Goal: Task Accomplishment & Management: Use online tool/utility

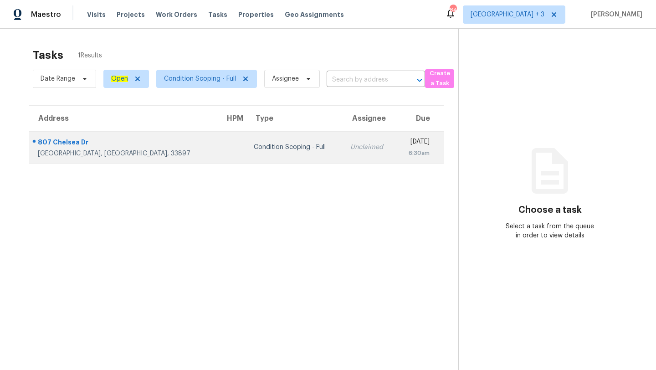
click at [343, 148] on td "Unclaimed" at bounding box center [369, 147] width 53 height 32
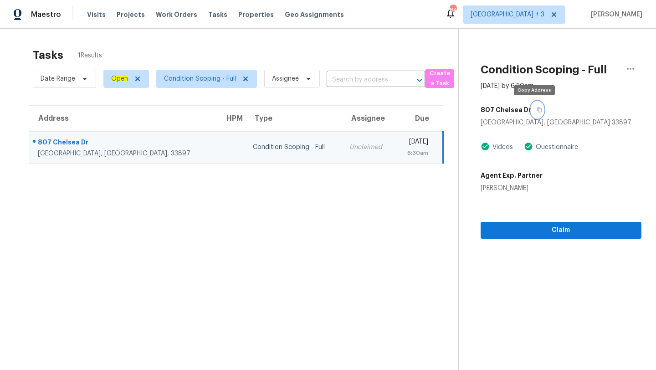
click at [538, 107] on icon "button" at bounding box center [539, 109] width 5 height 5
